Goal: Information Seeking & Learning: Learn about a topic

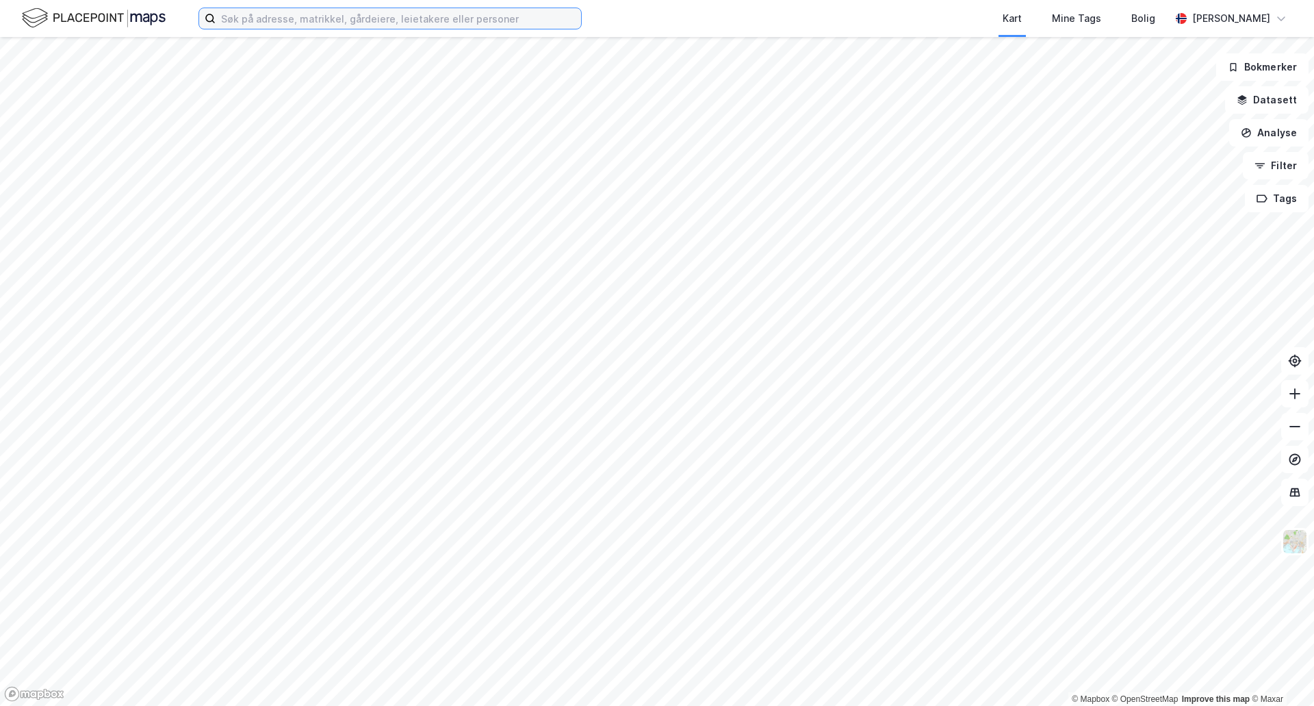
click at [354, 11] on input at bounding box center [398, 18] width 365 height 21
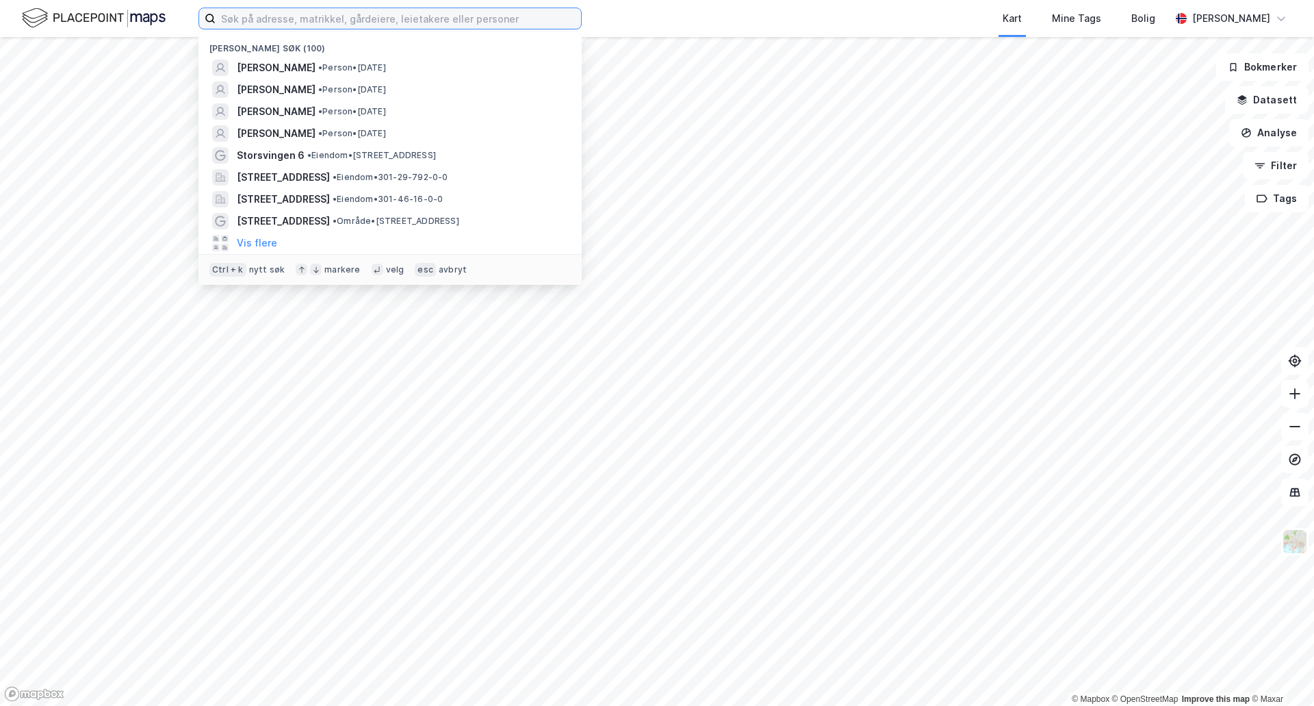
paste input "Midtre Grøndokkvei 19"
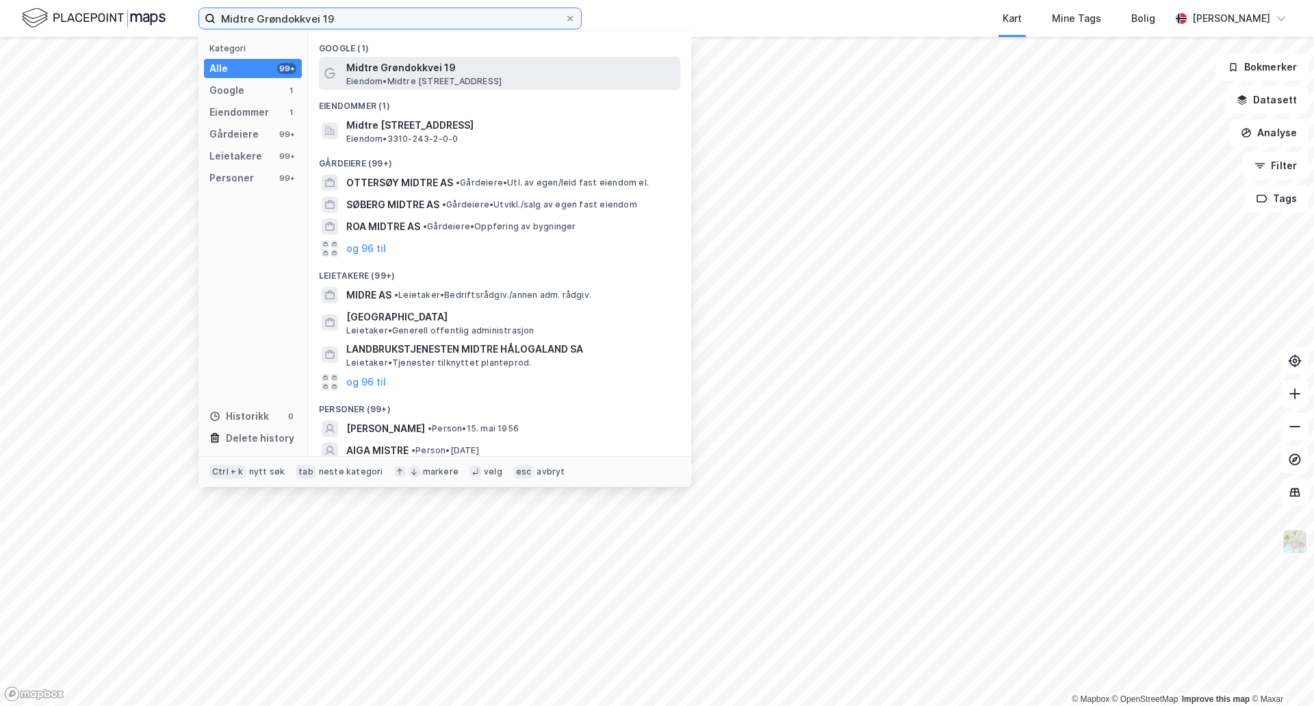
type input "Midtre Grøndokkvei 19"
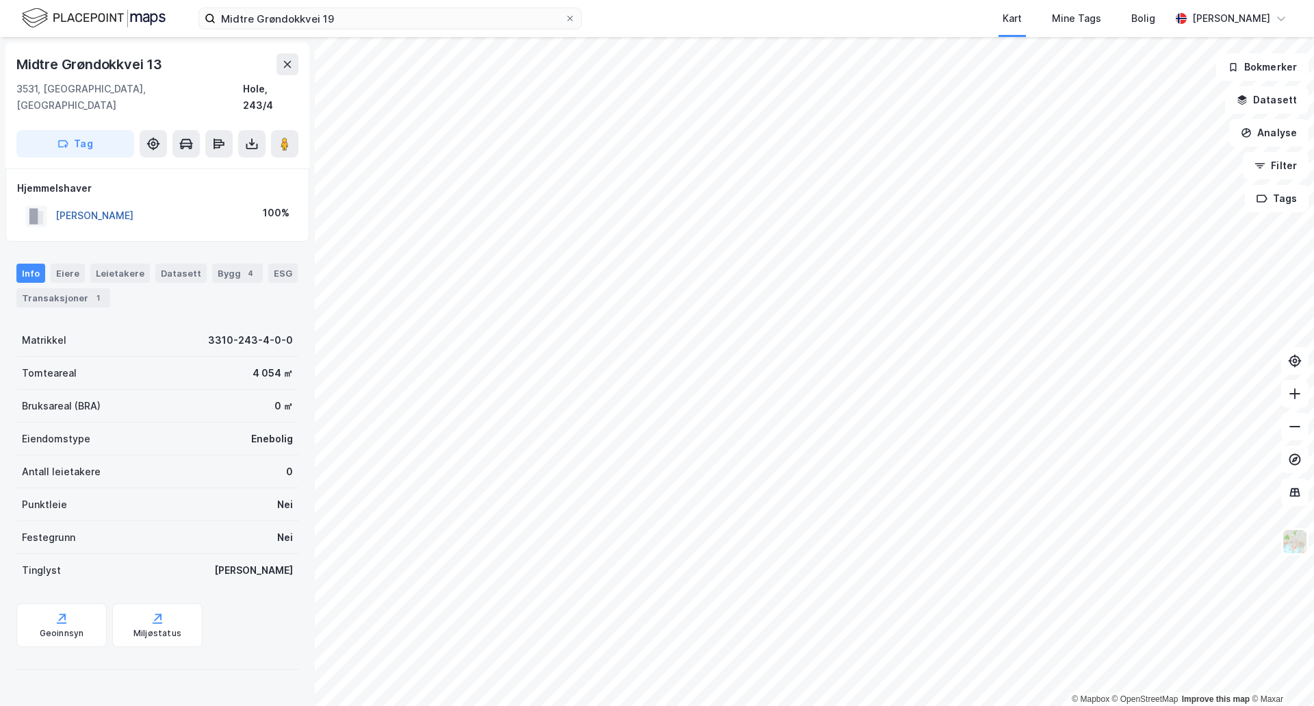
click at [0, 0] on button "[PERSON_NAME]" at bounding box center [0, 0] width 0 height 0
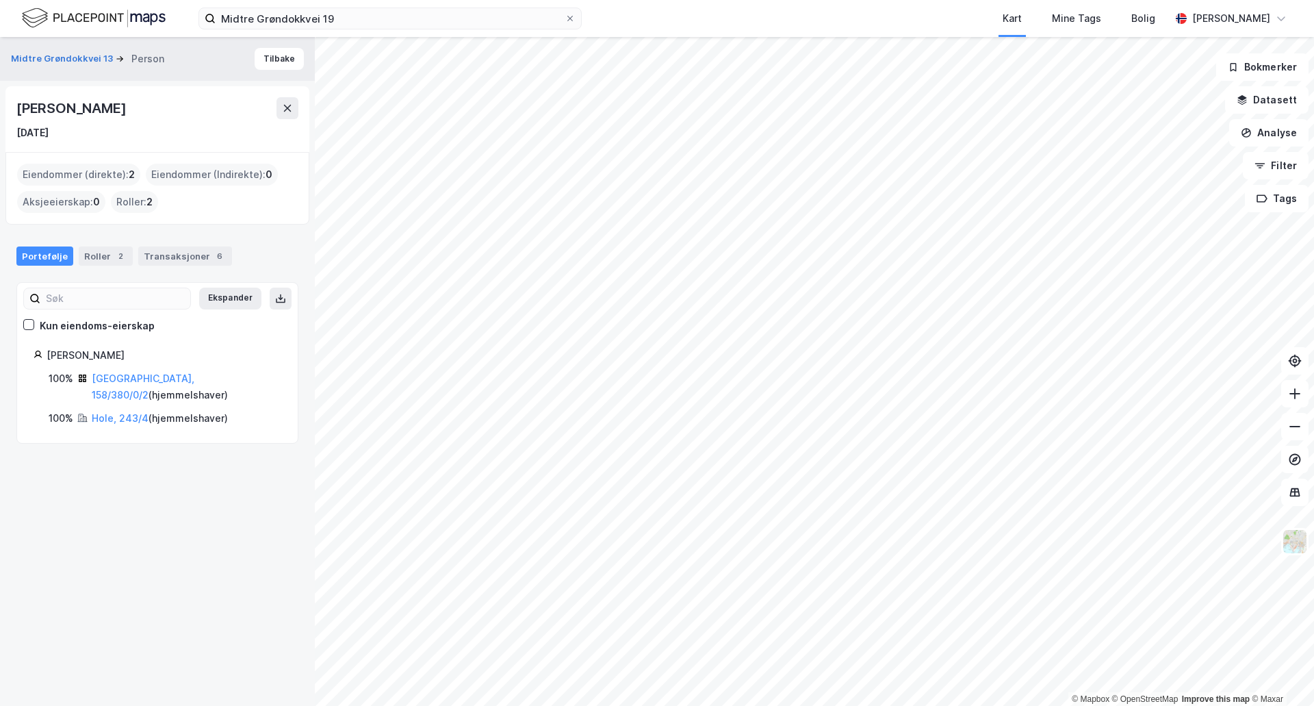
click at [1066, 705] on html "Midtre Grøndokkvei 19 Kart Mine Tags Bolig [PERSON_NAME] © Mapbox © OpenStreetM…" at bounding box center [657, 353] width 1314 height 706
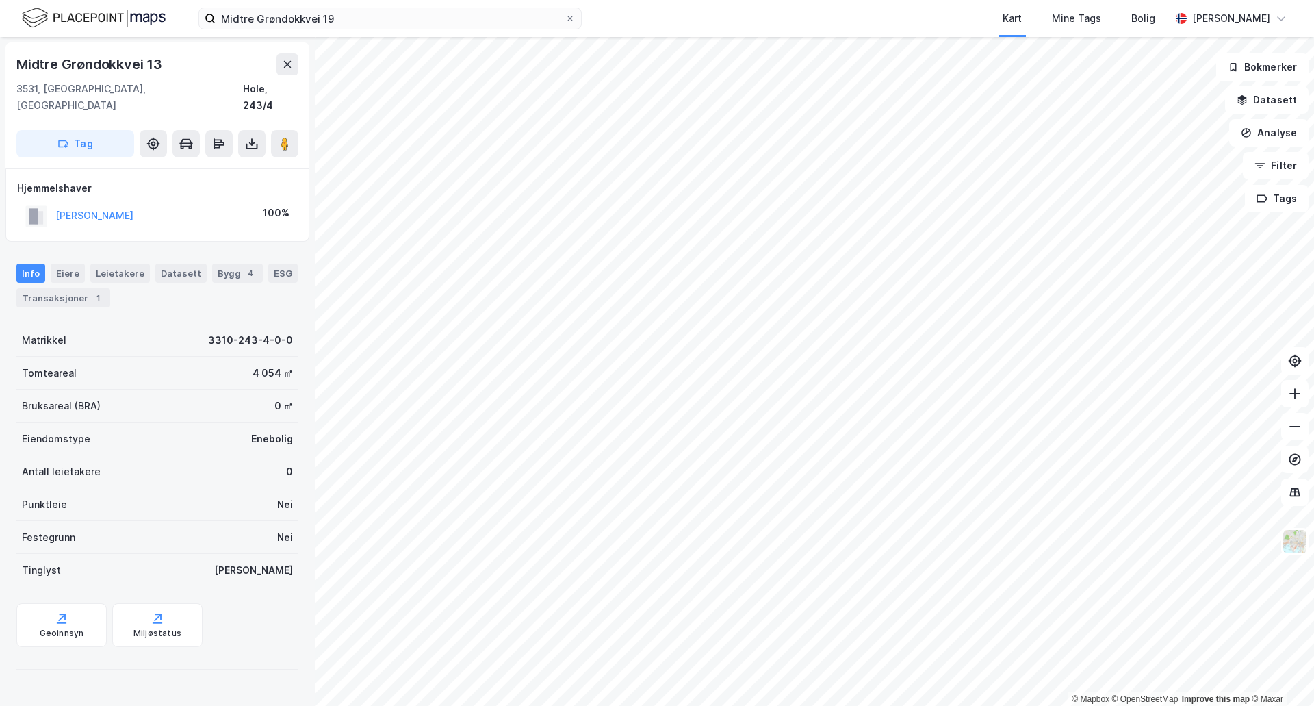
drag, startPoint x: 217, startPoint y: 194, endPoint x: 266, endPoint y: 242, distance: 68.2
click at [52, 207] on div "[PERSON_NAME] 100%" at bounding box center [157, 216] width 281 height 28
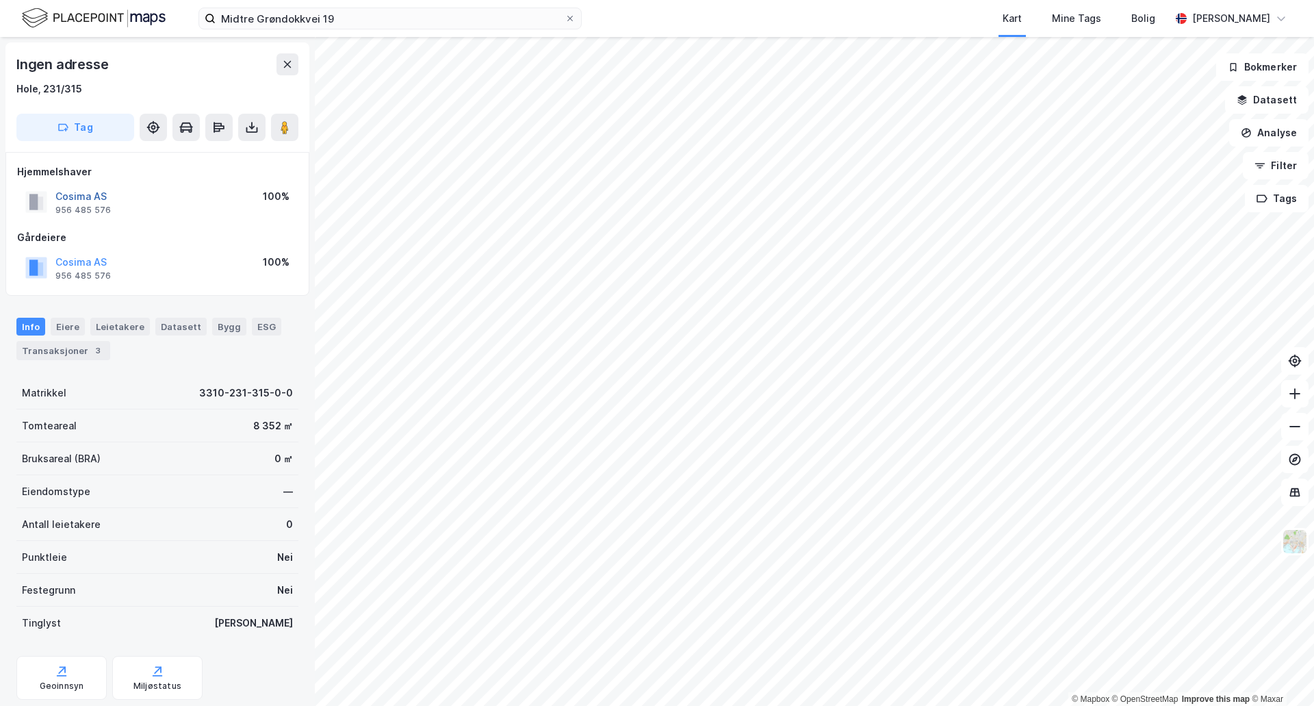
click at [0, 0] on button "Cosima AS" at bounding box center [0, 0] width 0 height 0
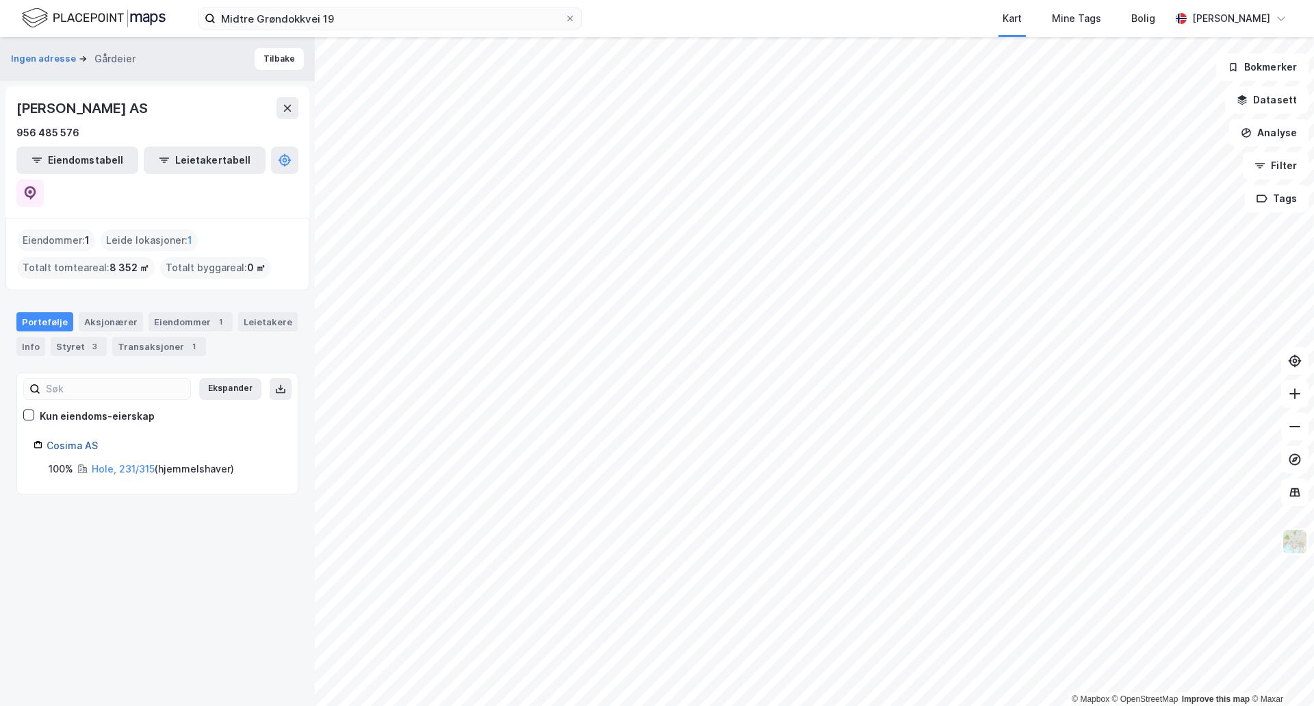
click at [77, 439] on link "Cosima AS" at bounding box center [72, 445] width 51 height 12
drag, startPoint x: 103, startPoint y: 298, endPoint x: 103, endPoint y: 290, distance: 8.2
click at [104, 312] on div "Aksjonærer" at bounding box center [111, 321] width 64 height 19
